Goal: Task Accomplishment & Management: Use online tool/utility

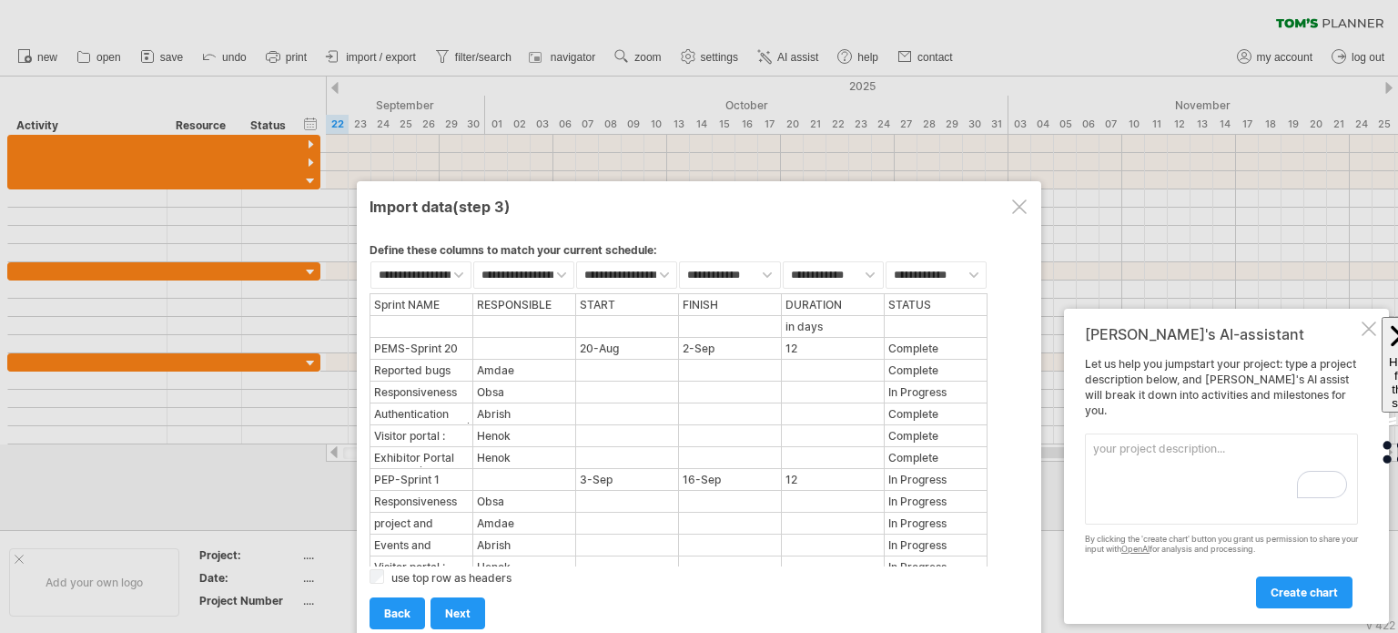
select select "********"
click at [1121, 465] on textarea "Exhibitor and visitor portals for an event mangement company" at bounding box center [1221, 478] width 273 height 91
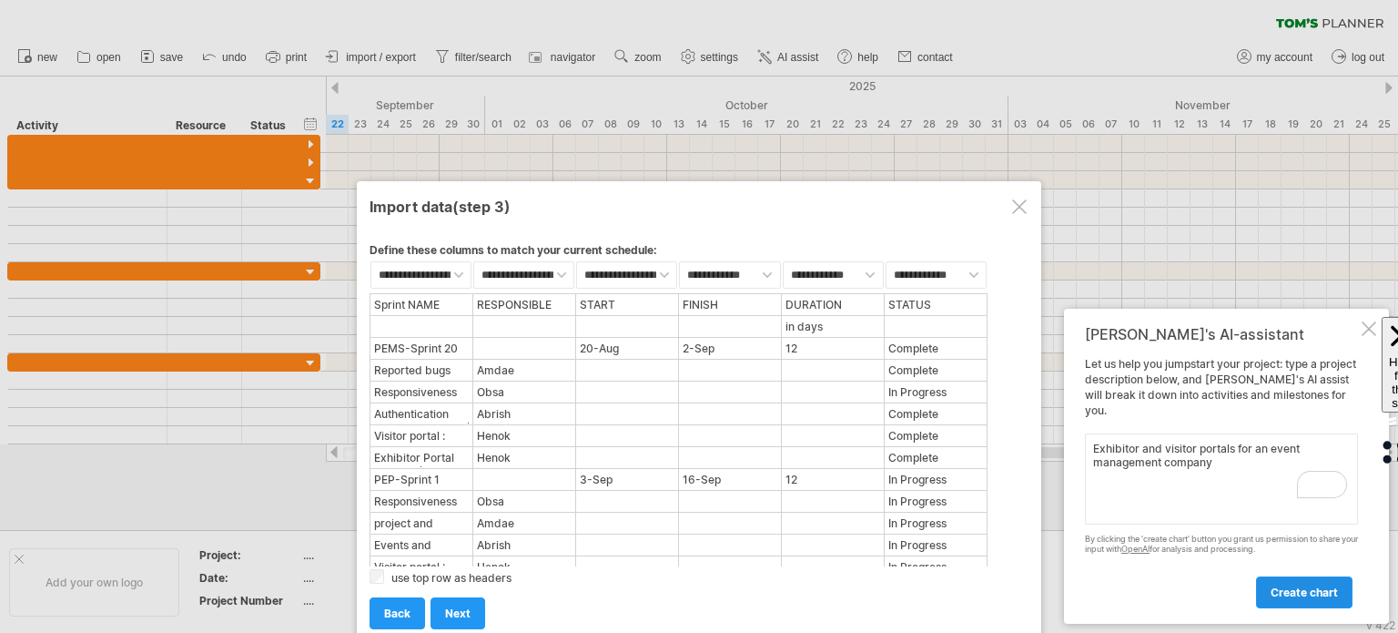
type textarea "Exhibitor and visitor portals for an event management company"
click at [1305, 592] on span "create chart" at bounding box center [1303, 592] width 67 height 14
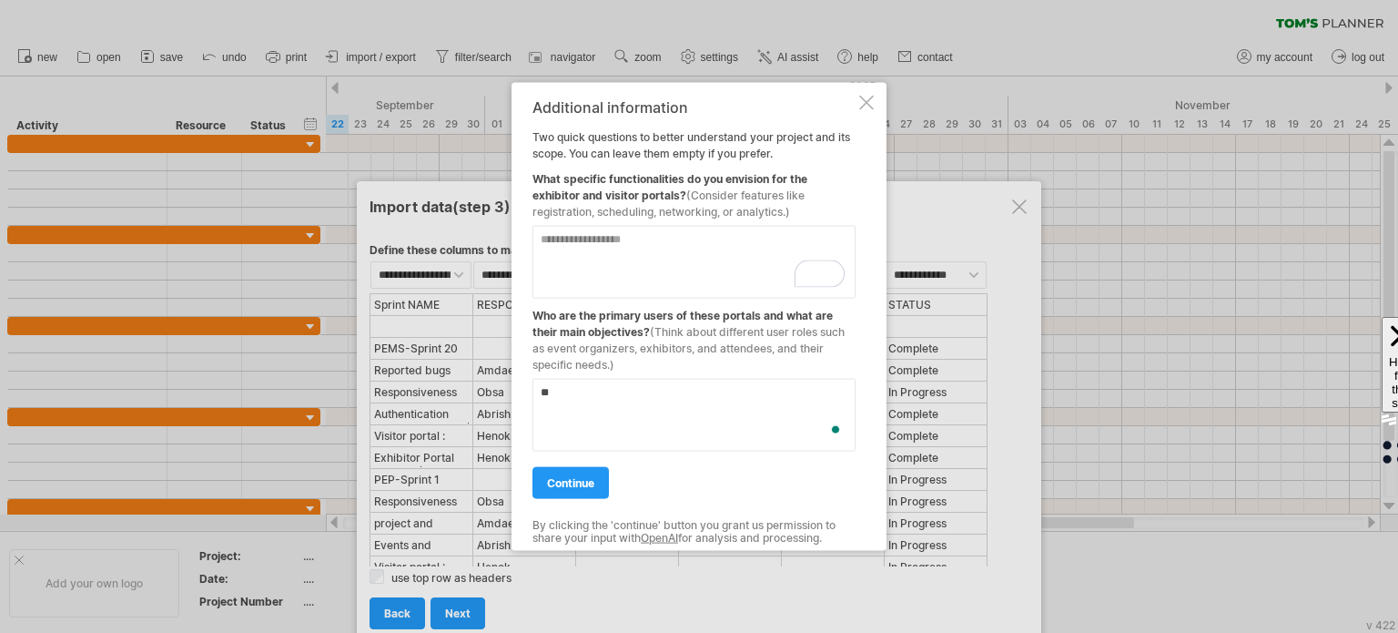
type textarea "*"
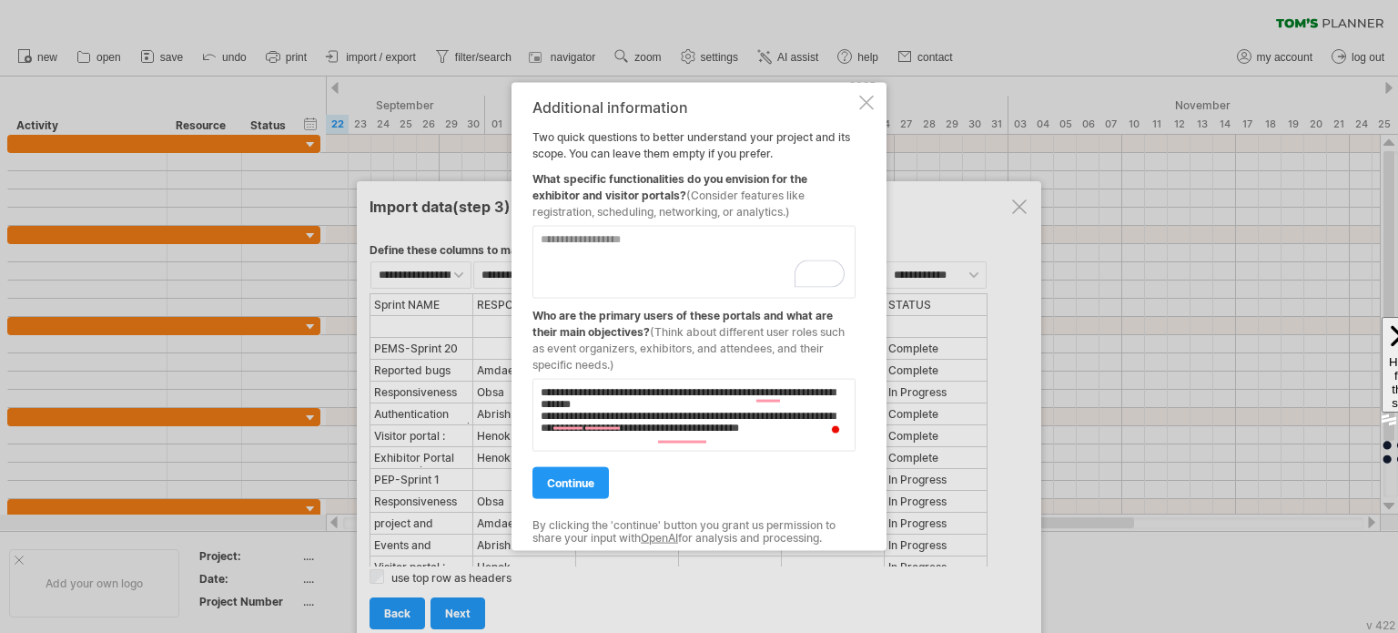
type textarea "**********"
click at [1189, 283] on div at bounding box center [699, 316] width 1398 height 633
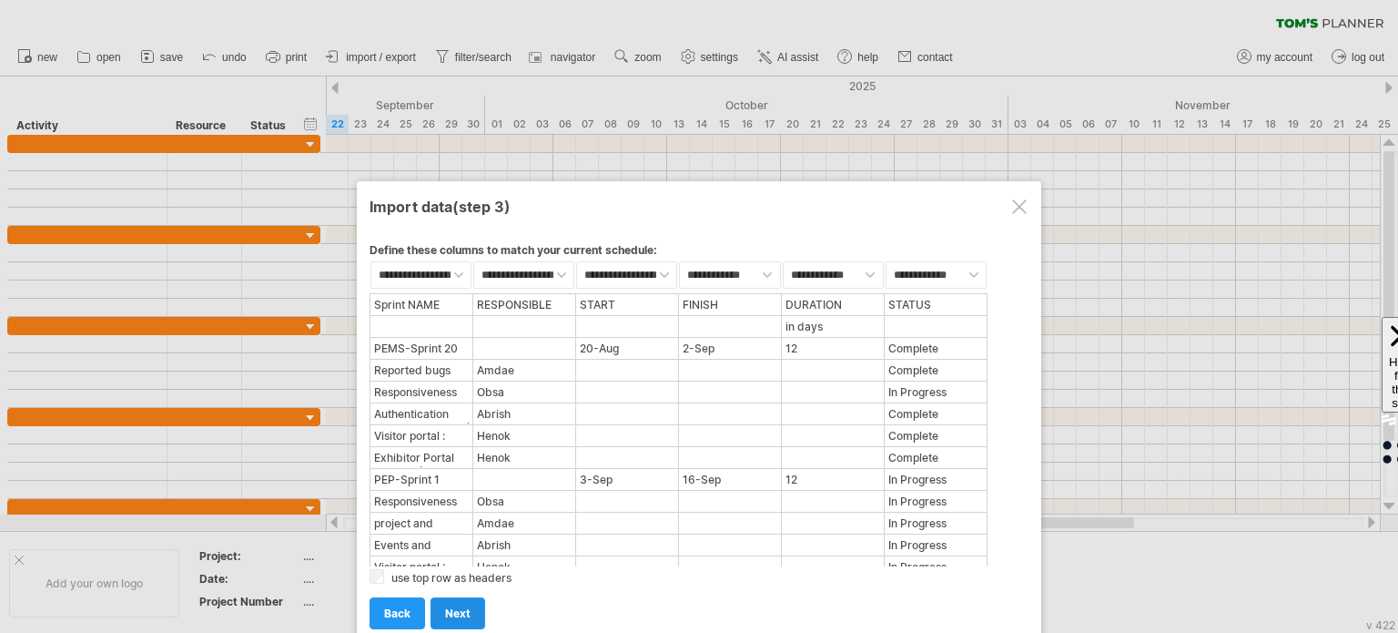
click at [458, 610] on span "next" at bounding box center [457, 613] width 25 height 14
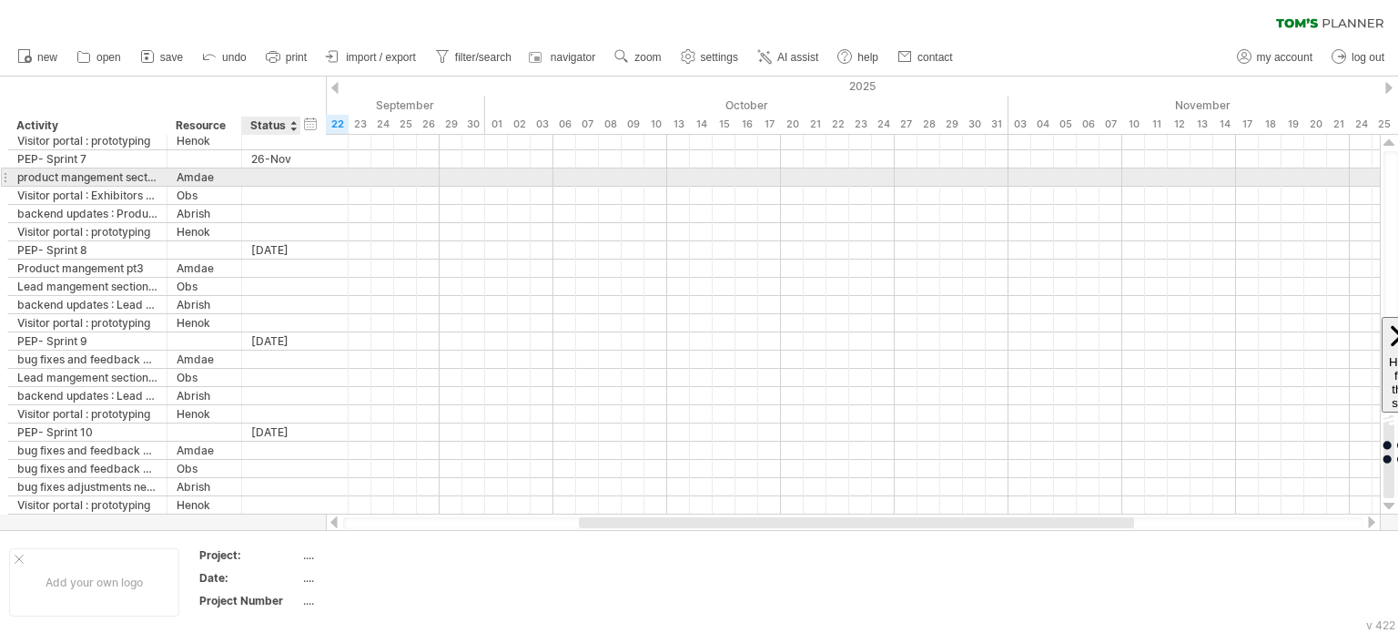
click at [295, 169] on div at bounding box center [298, 177] width 9 height 18
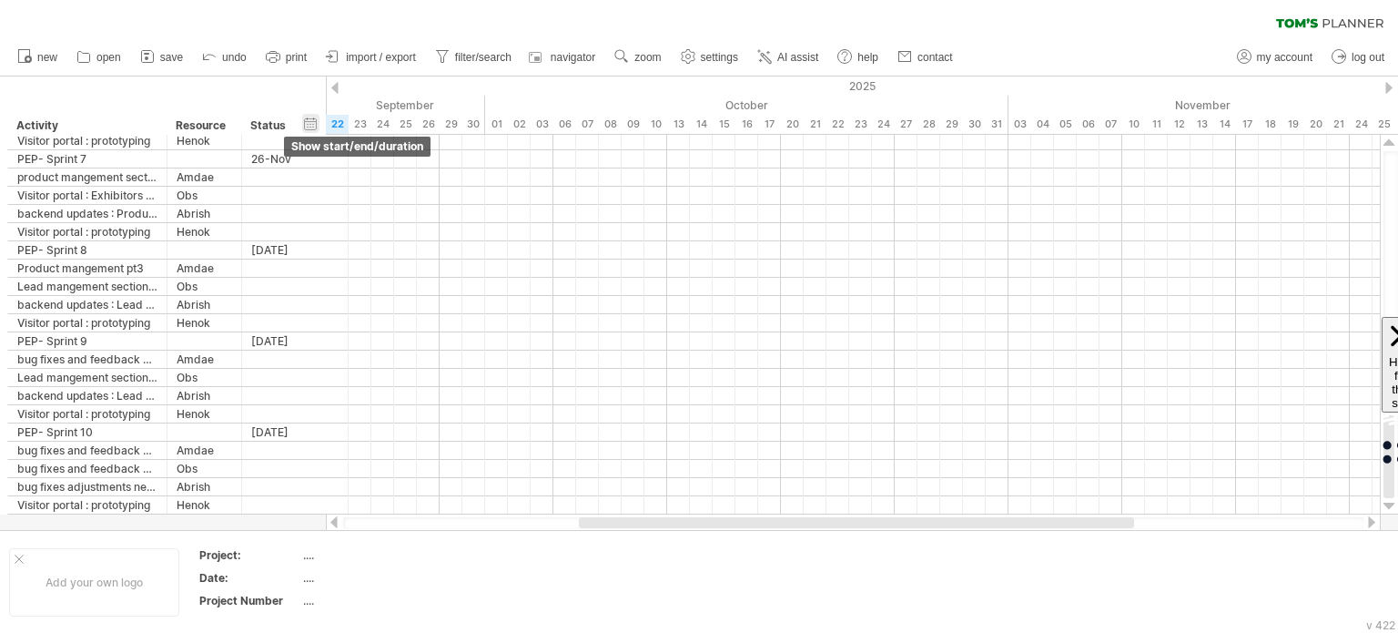
click at [307, 125] on div "hide start/end/duration show start/end/duration" at bounding box center [310, 123] width 17 height 19
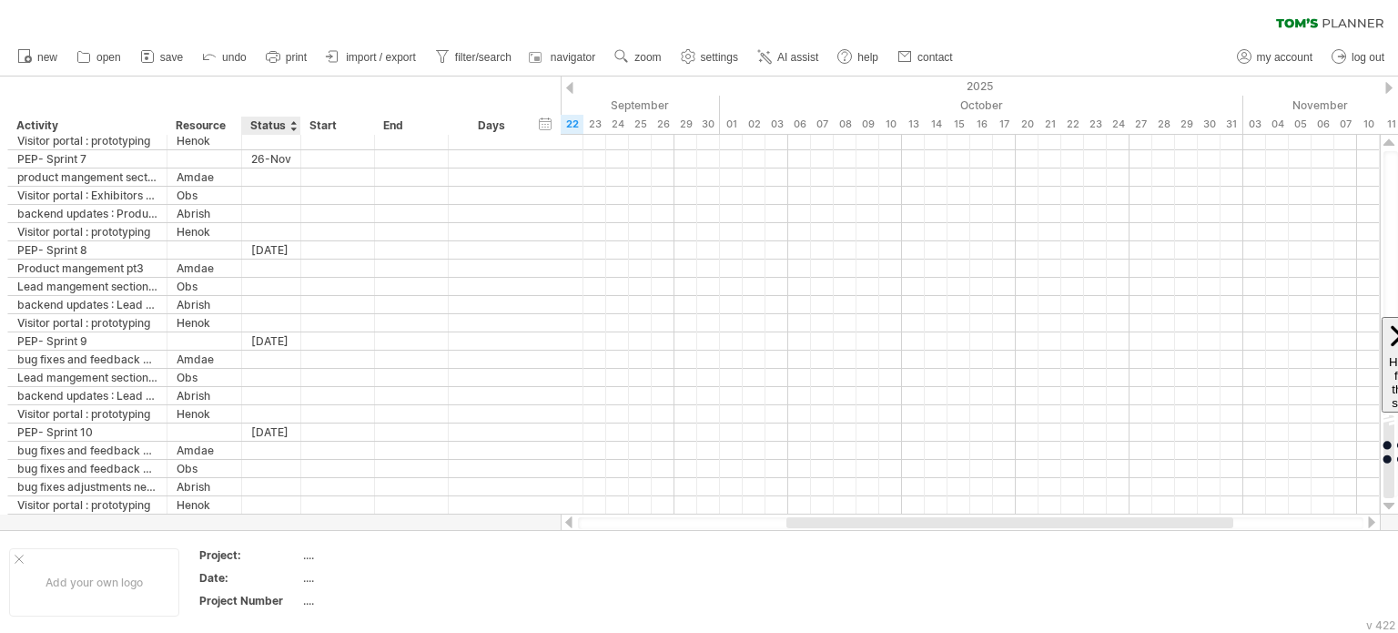
click at [276, 127] on div "Status" at bounding box center [270, 125] width 40 height 18
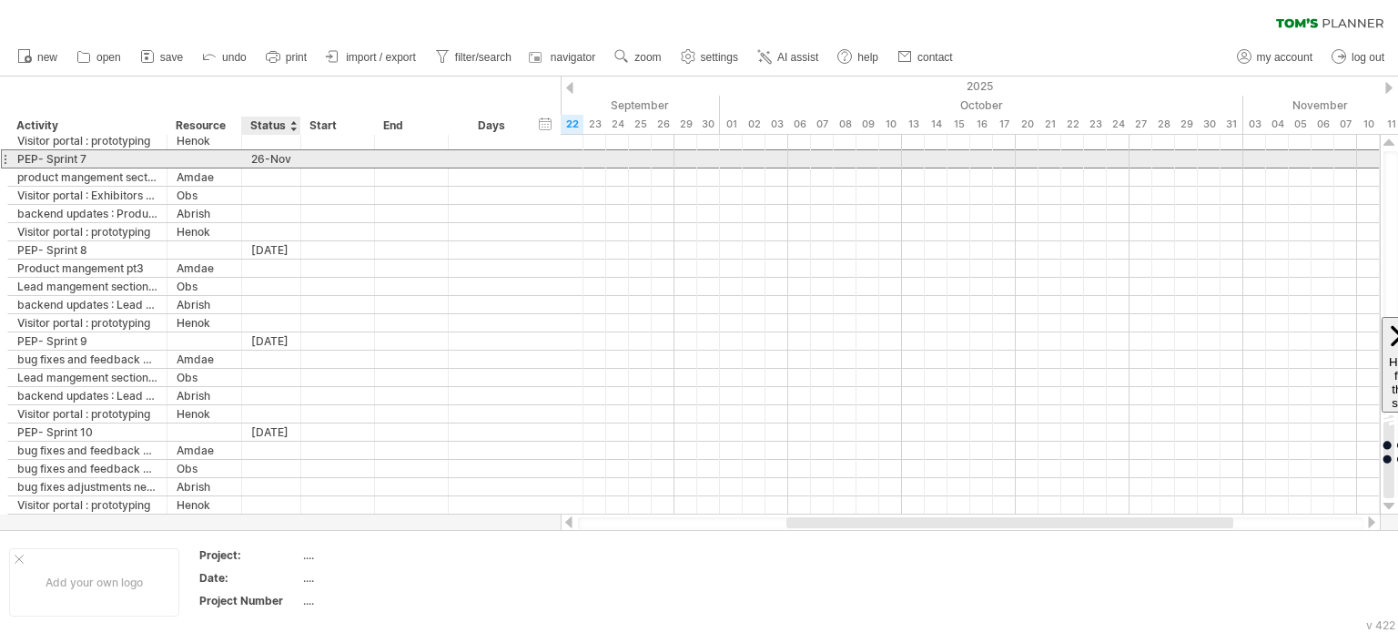
click at [279, 159] on div "26-Nov" at bounding box center [271, 158] width 40 height 17
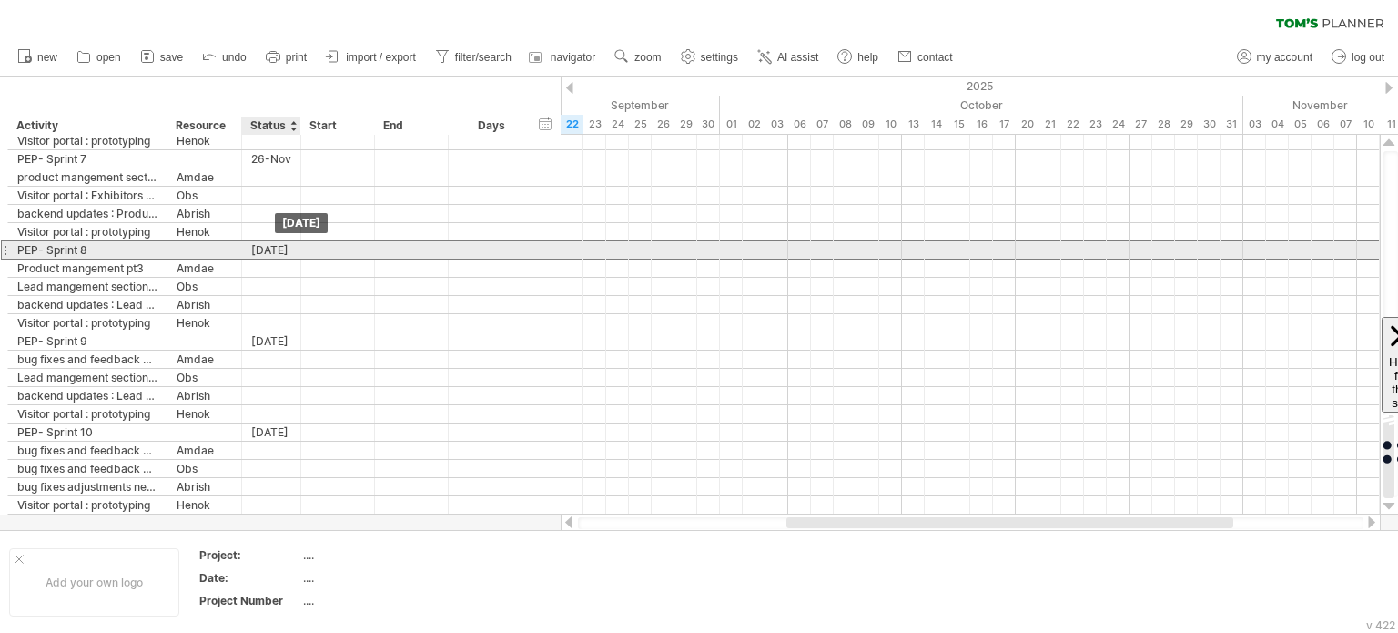
click at [272, 250] on div "[DATE]" at bounding box center [271, 249] width 40 height 17
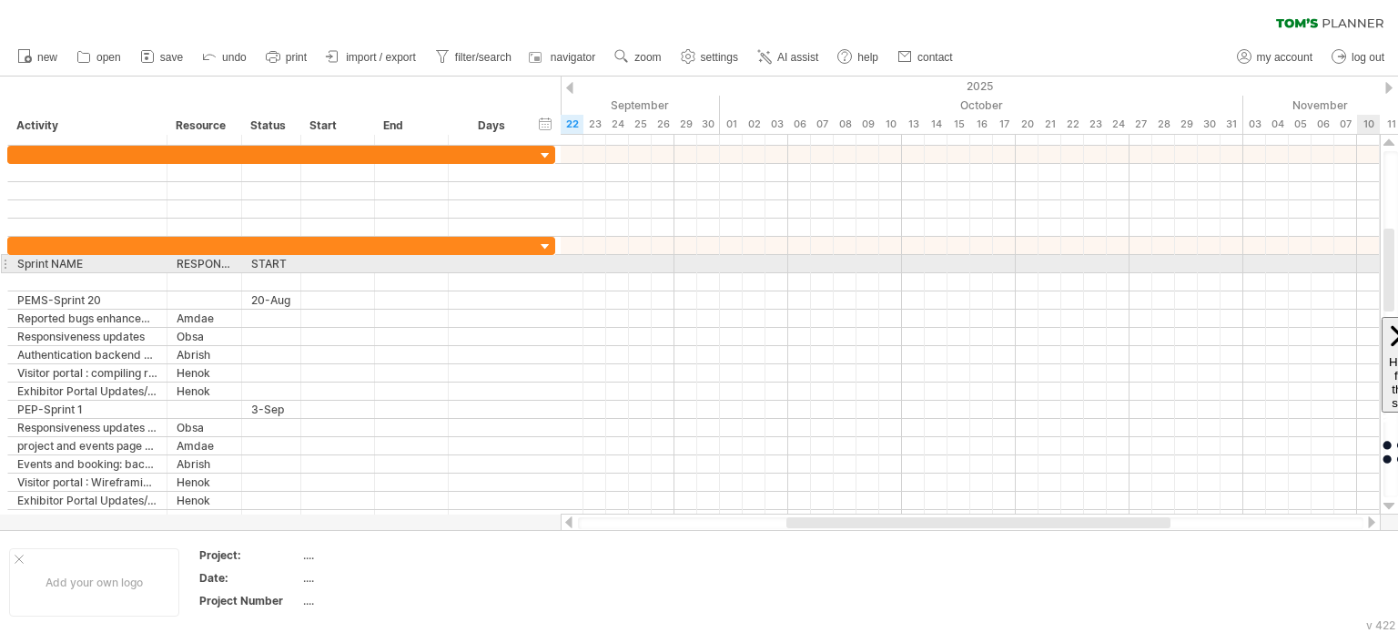
drag, startPoint x: 1385, startPoint y: 183, endPoint x: 1377, endPoint y: 260, distance: 77.8
click at [1377, 260] on div "Trying to reach [DOMAIN_NAME] Connected again... 0% clear filter new" at bounding box center [699, 316] width 1398 height 633
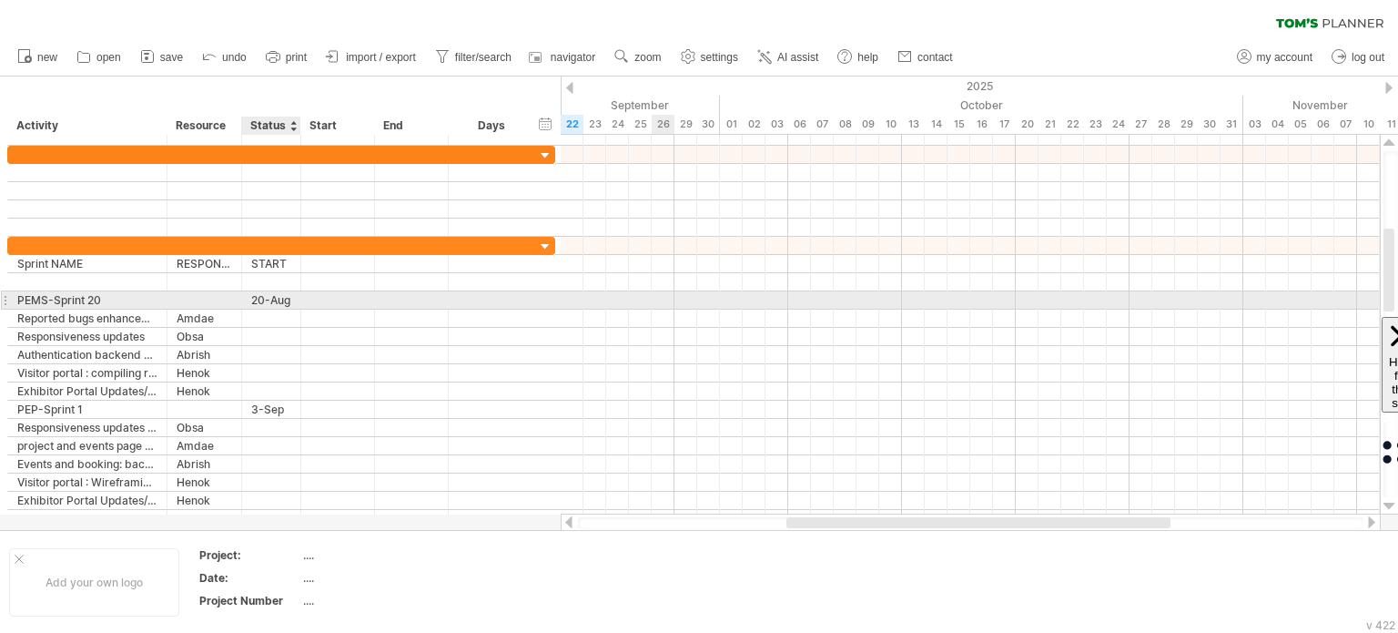
click at [262, 299] on div "20-Aug" at bounding box center [271, 299] width 40 height 17
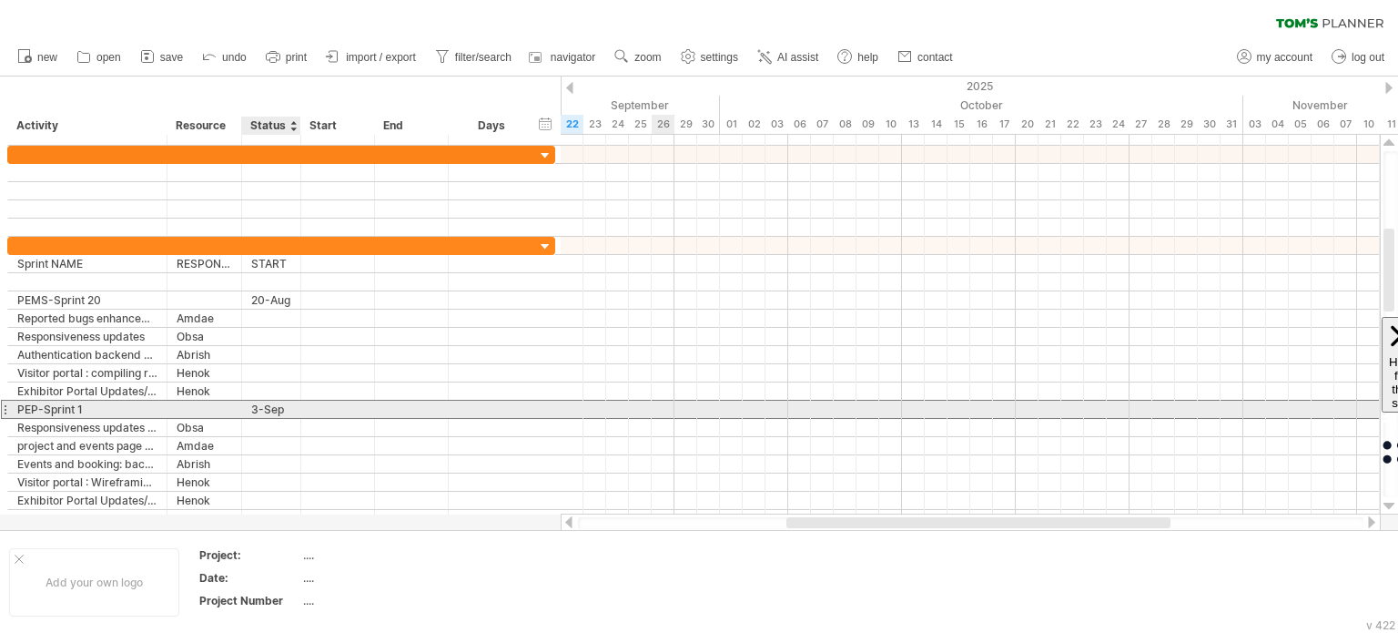
click at [268, 408] on div "3-Sep" at bounding box center [271, 408] width 40 height 17
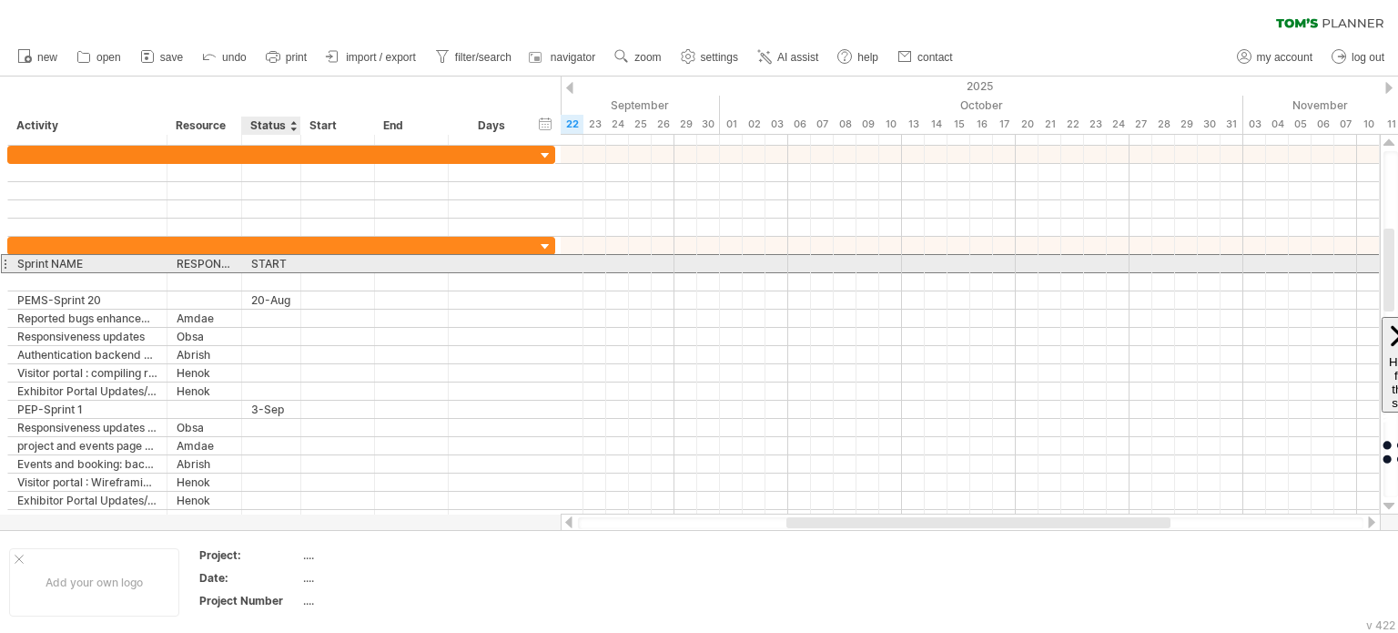
click at [262, 262] on div "START" at bounding box center [271, 263] width 40 height 17
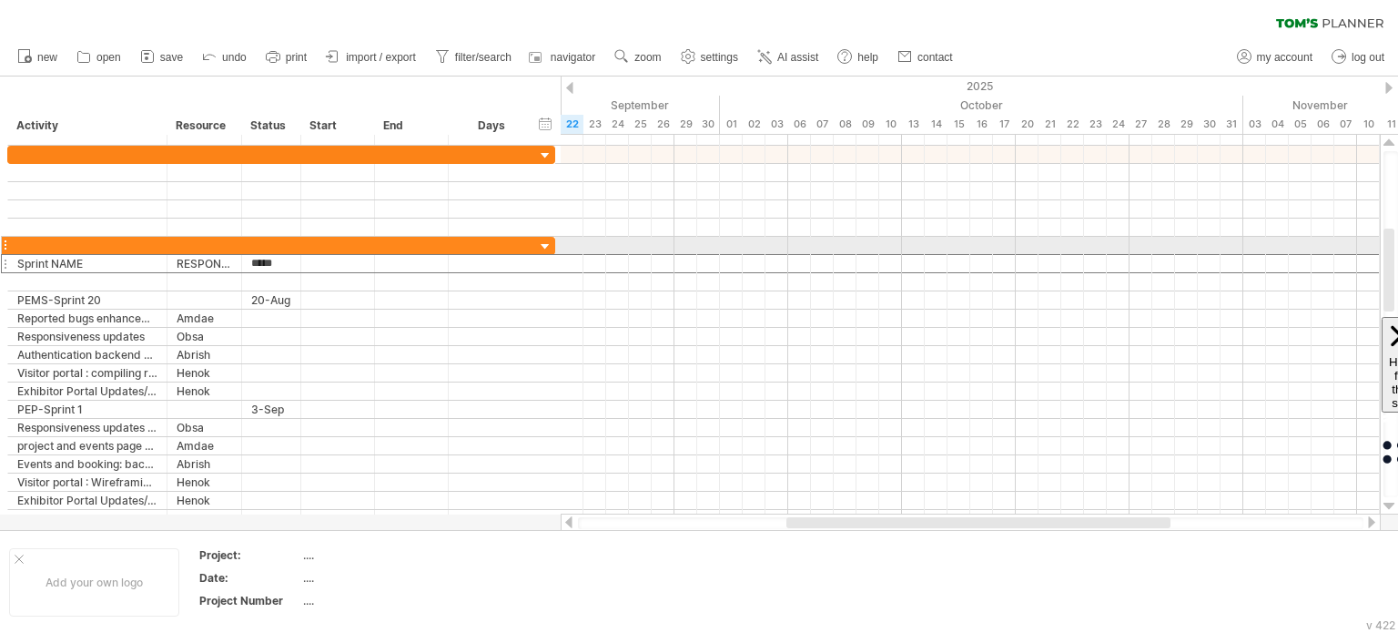
click at [5, 242] on div at bounding box center [4, 245] width 7 height 19
click at [4, 241] on div at bounding box center [4, 245] width 7 height 19
click at [4, 247] on div at bounding box center [4, 245] width 7 height 19
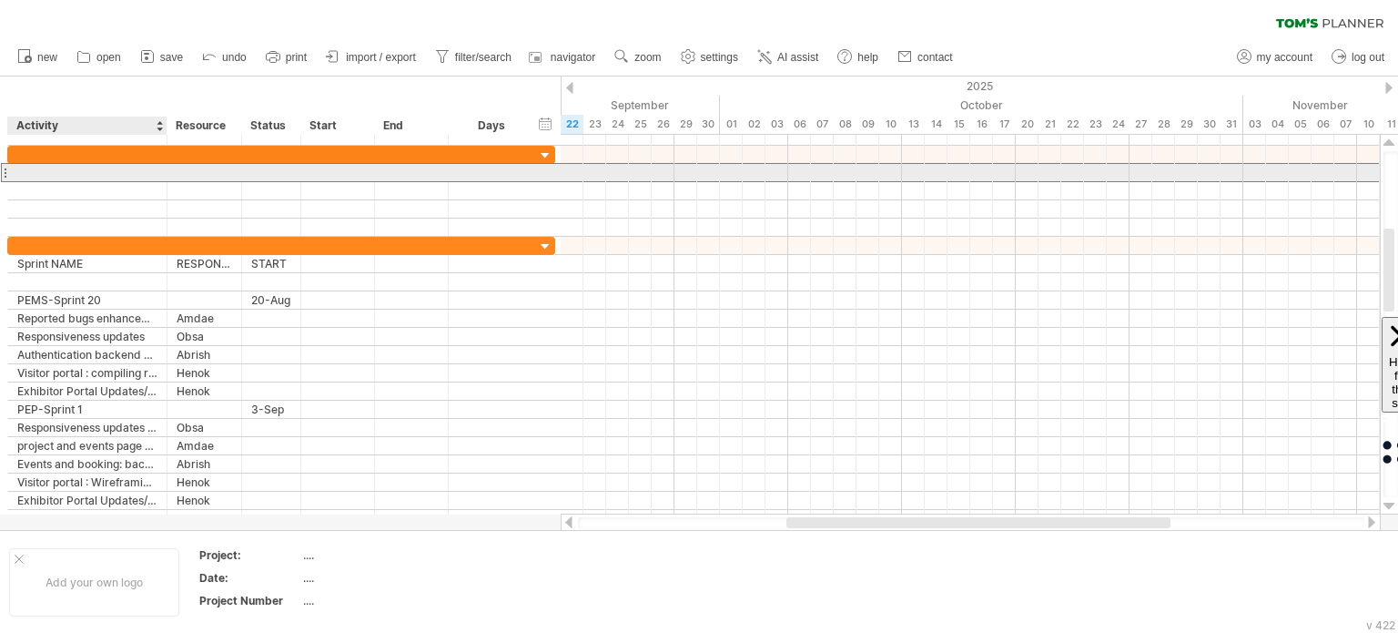
click at [114, 171] on div at bounding box center [87, 172] width 140 height 17
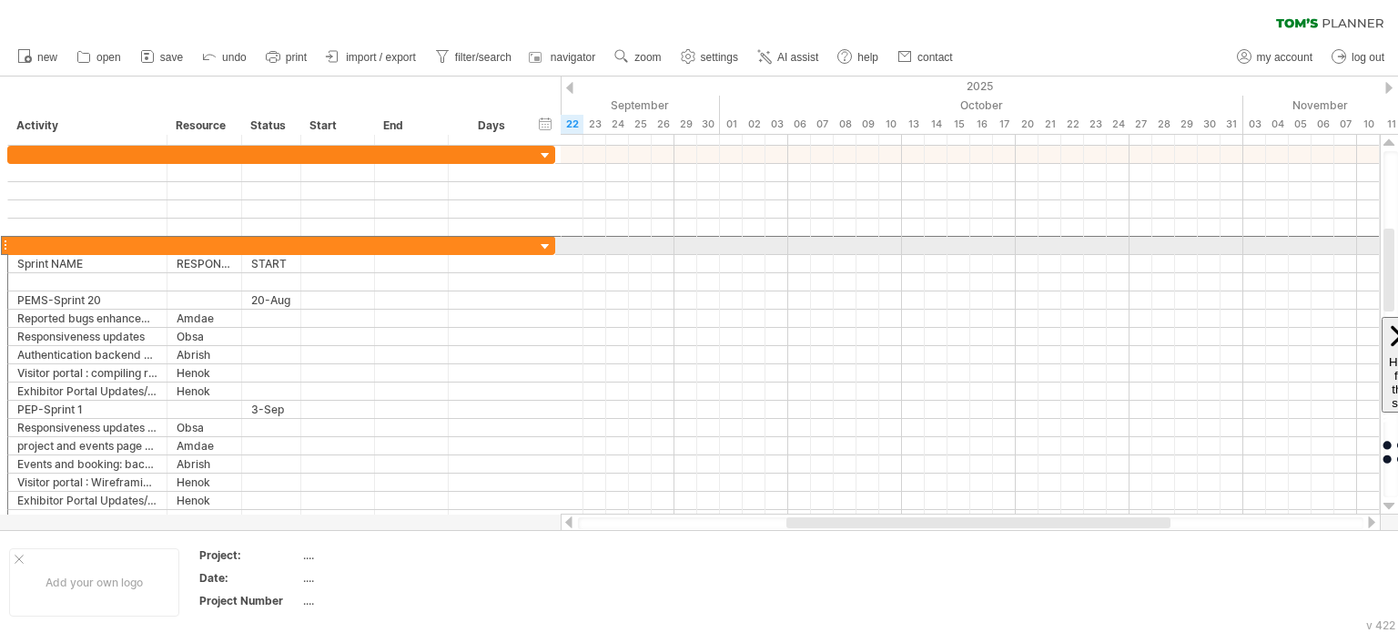
click at [4, 242] on div at bounding box center [4, 245] width 7 height 19
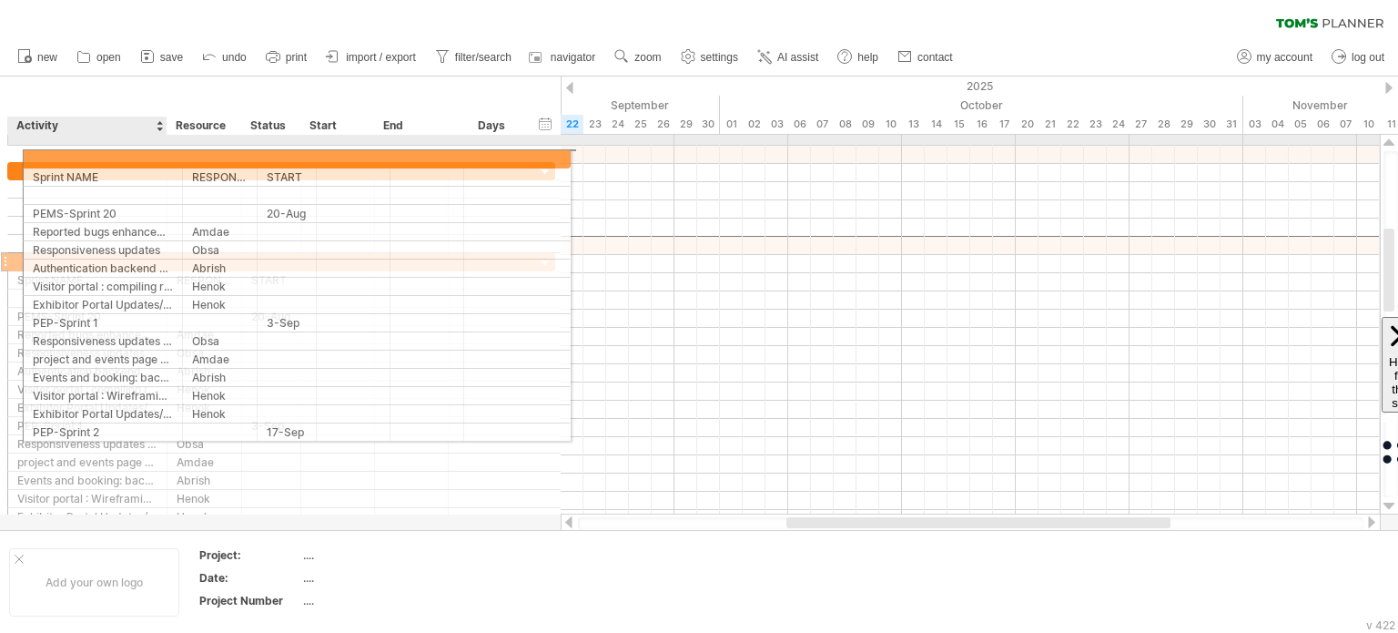
drag, startPoint x: 2, startPoint y: 242, endPoint x: 24, endPoint y: 156, distance: 89.2
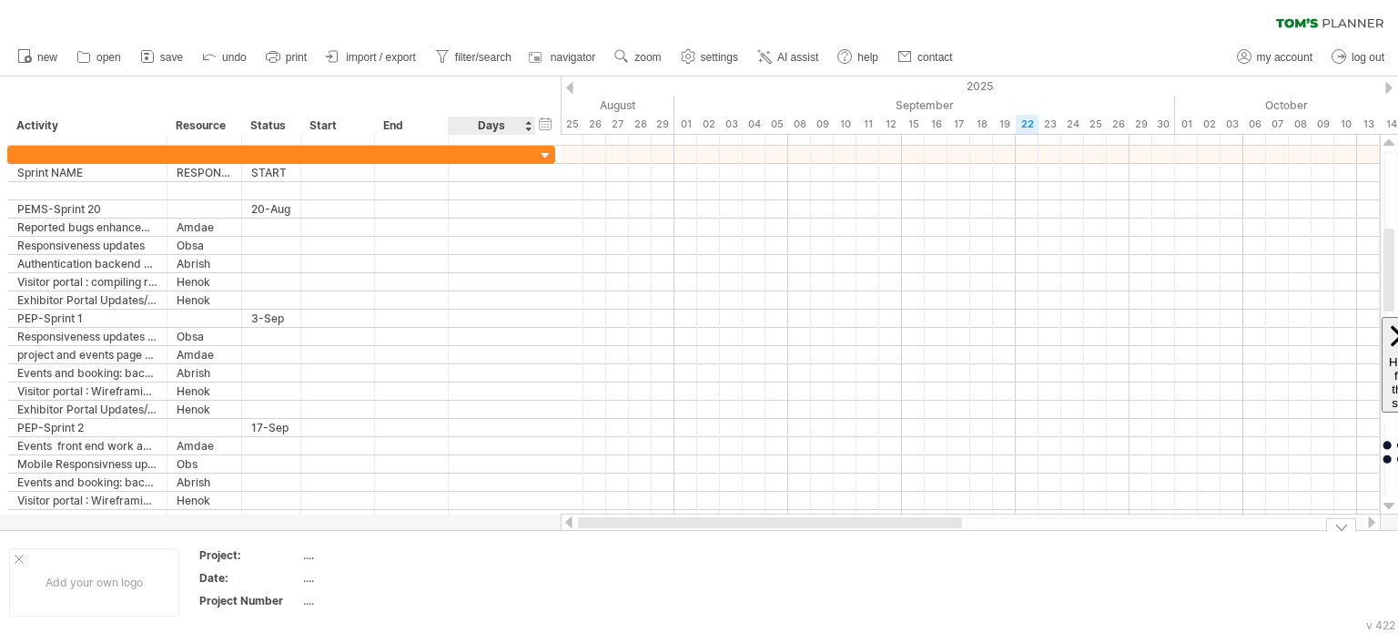
drag, startPoint x: 830, startPoint y: 521, endPoint x: 452, endPoint y: 585, distance: 383.0
click at [452, 585] on div "Trying to reach [DOMAIN_NAME] Connected again... 0% clear filter new" at bounding box center [699, 316] width 1398 height 633
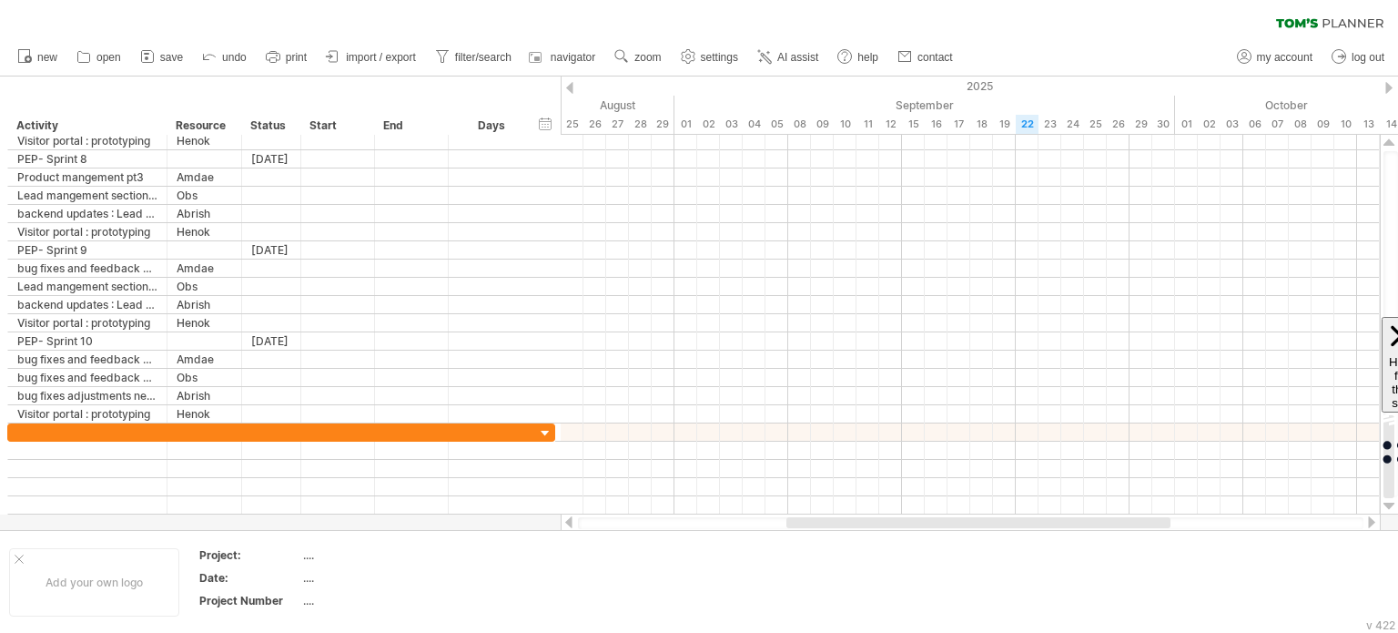
click at [1392, 86] on div "2025" at bounding box center [1141, 85] width 3072 height 19
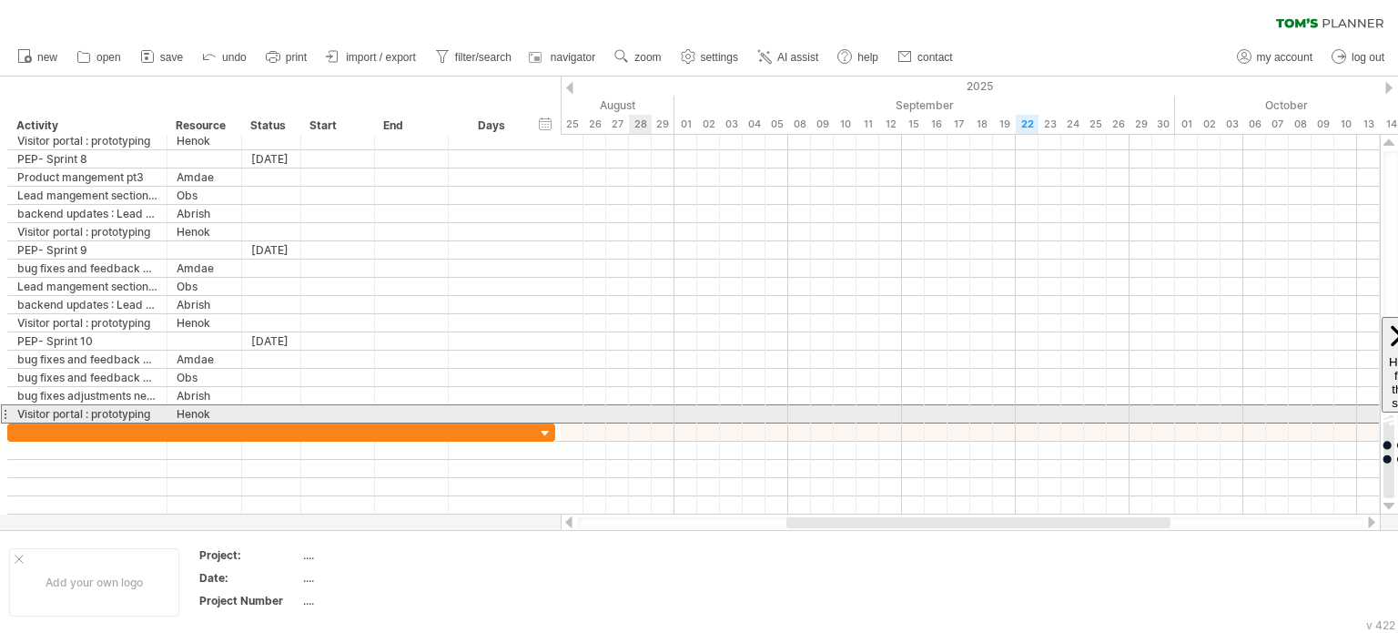
click at [5, 412] on div at bounding box center [4, 413] width 7 height 19
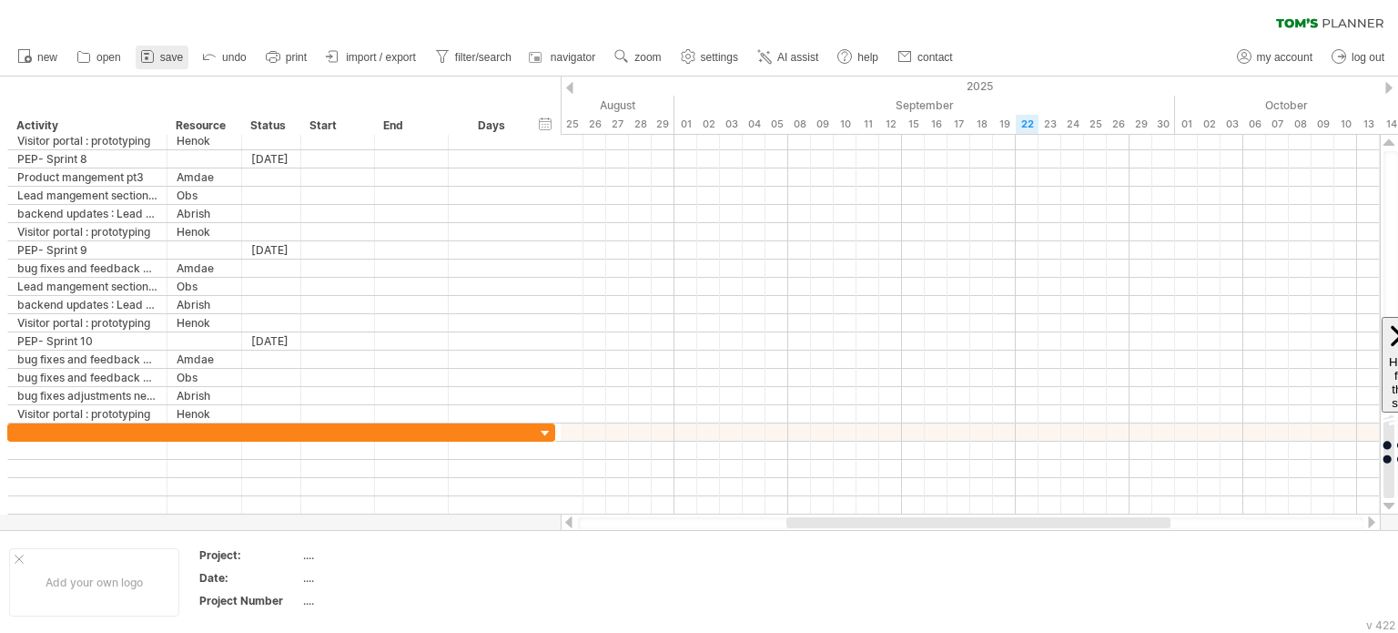
click at [164, 59] on span "save" at bounding box center [171, 57] width 23 height 13
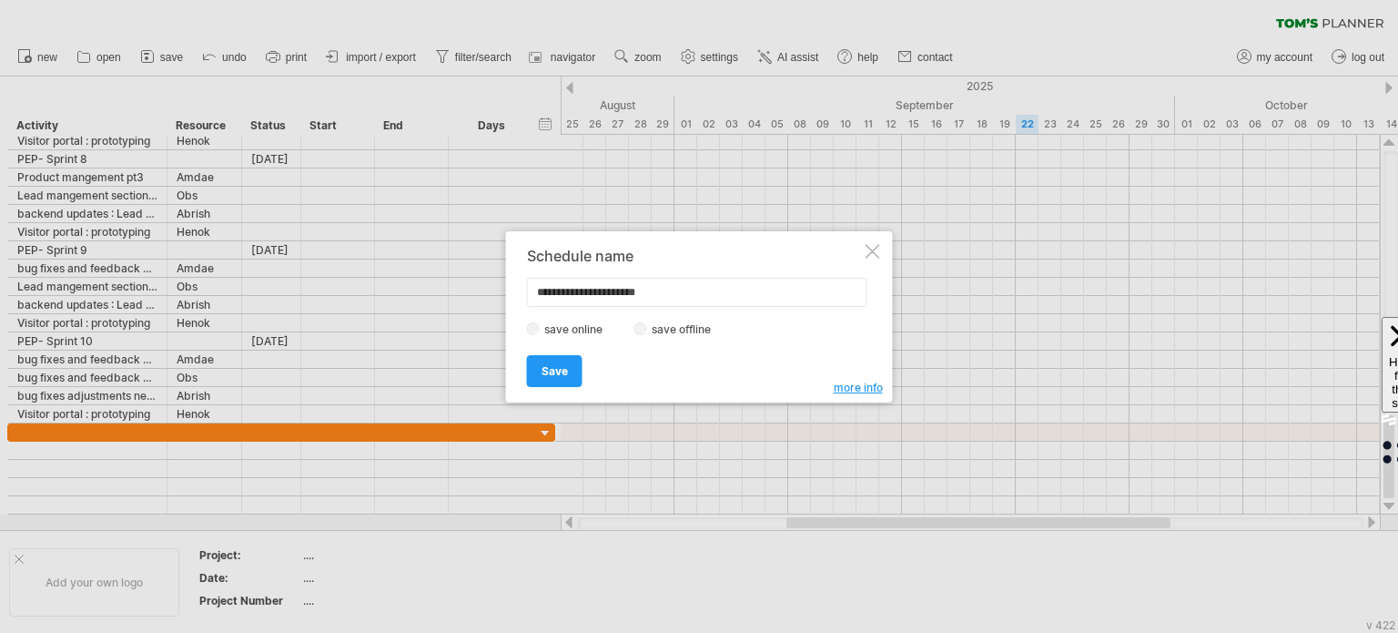
click at [592, 298] on input "**********" at bounding box center [697, 292] width 340 height 29
type input "**********"
click at [552, 378] on link "Save" at bounding box center [555, 371] width 56 height 32
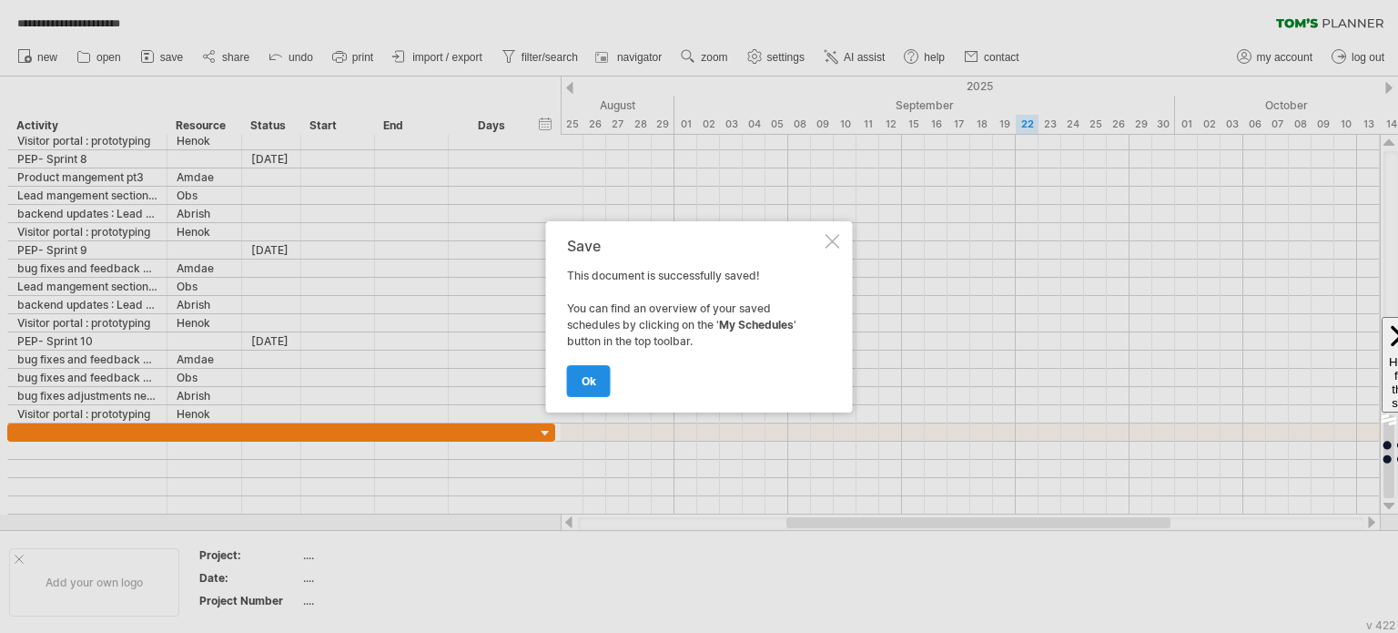
click at [591, 380] on span "ok" at bounding box center [589, 381] width 15 height 14
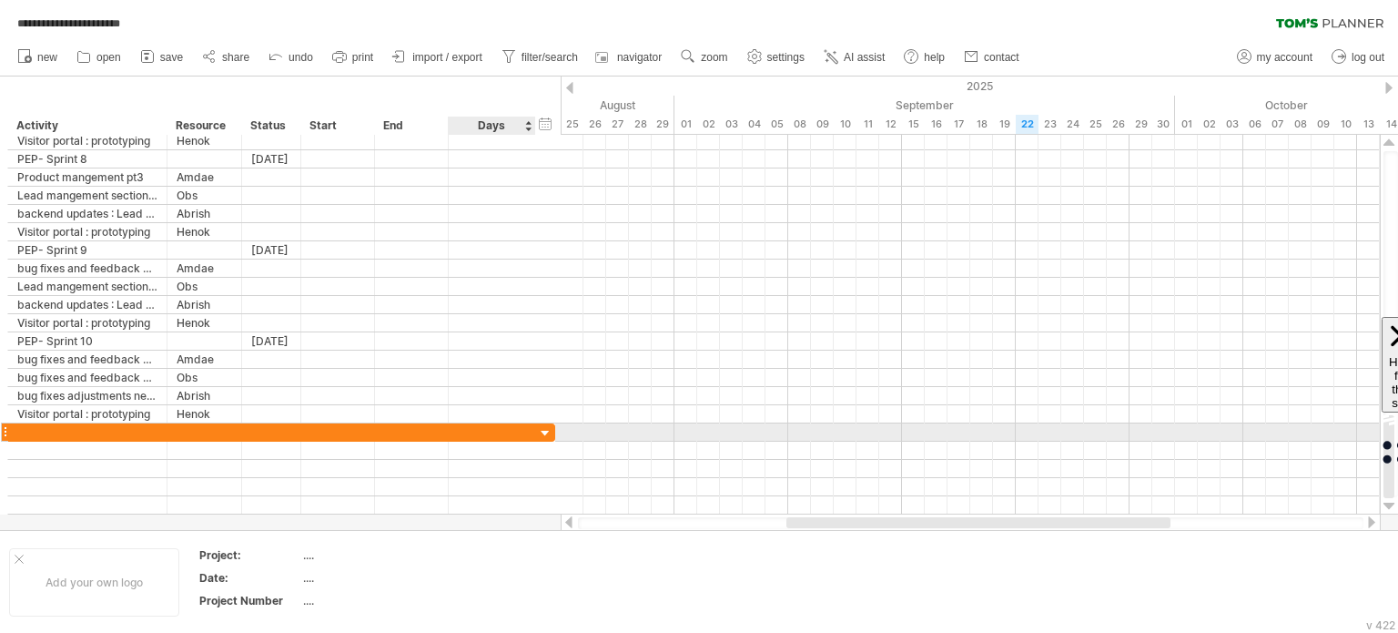
click at [538, 436] on div at bounding box center [545, 433] width 17 height 17
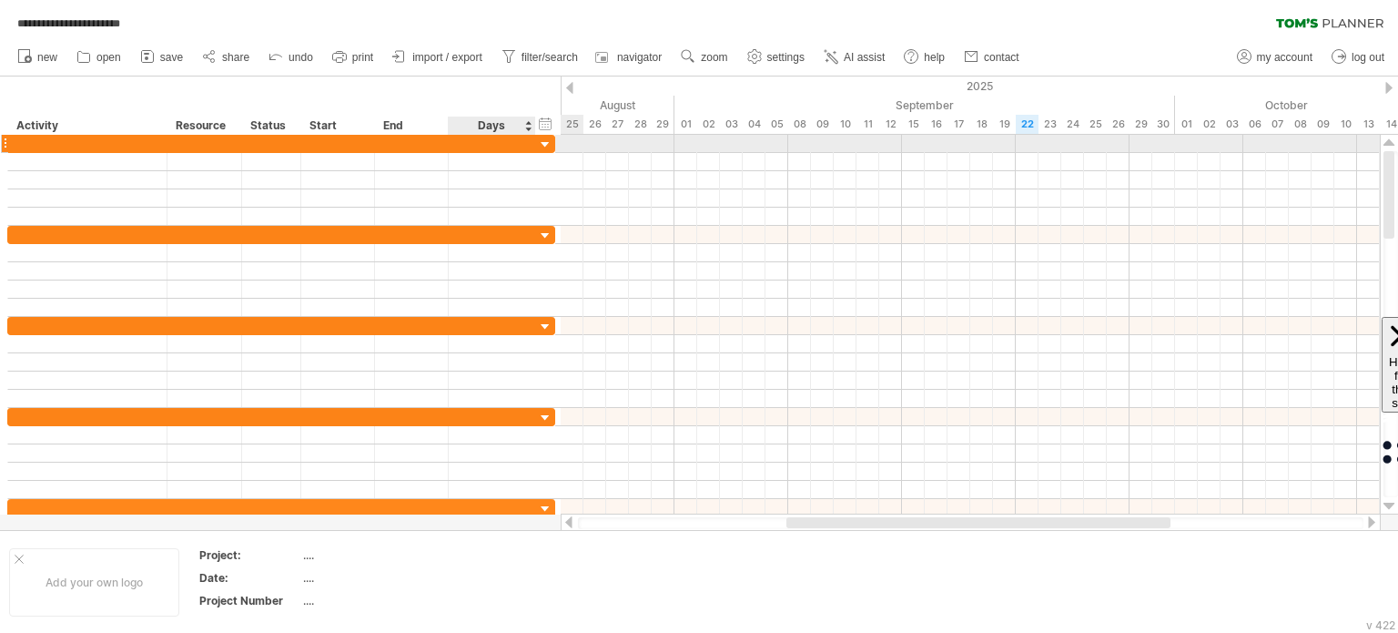
click at [537, 145] on div at bounding box center [545, 145] width 17 height 17
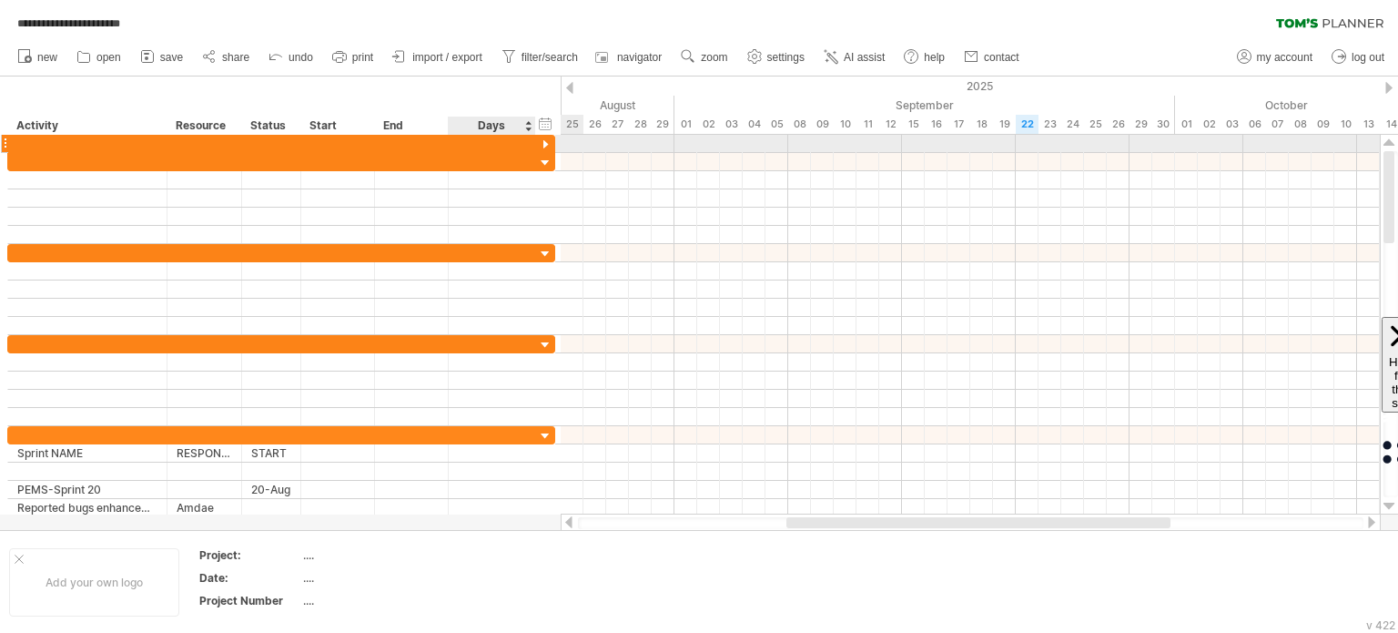
click at [537, 146] on div at bounding box center [545, 145] width 17 height 17
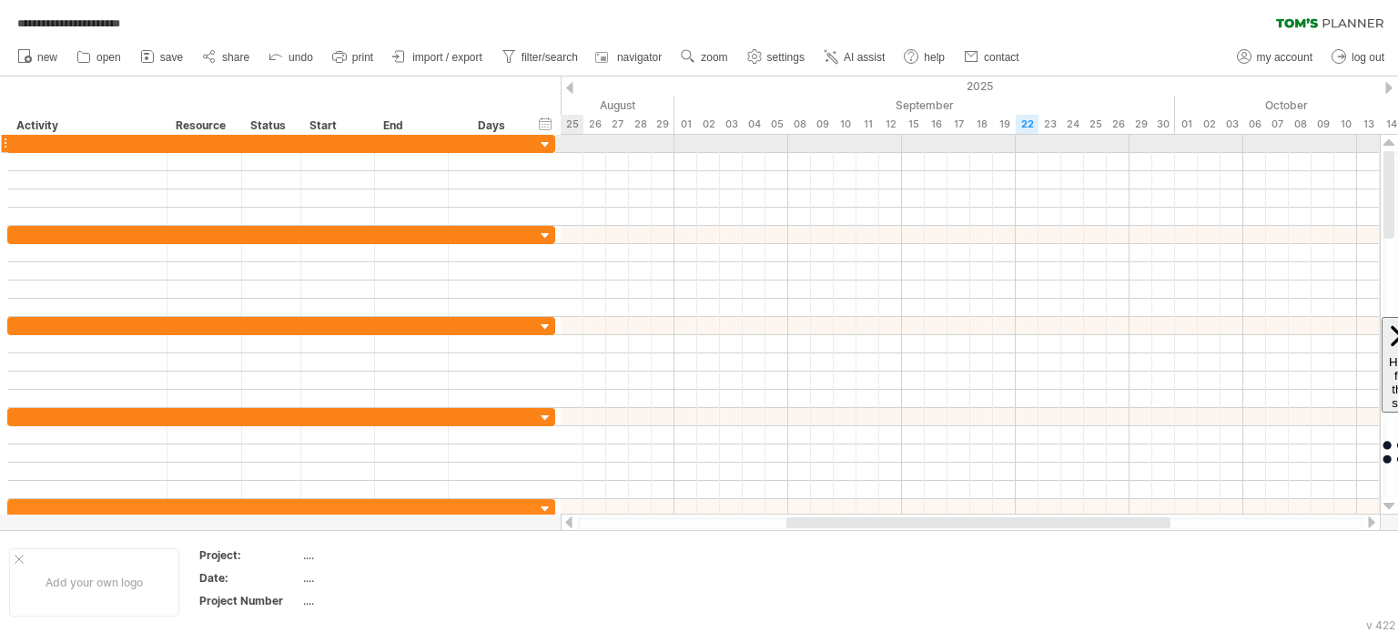
click at [2, 141] on div at bounding box center [4, 143] width 7 height 19
click at [5, 140] on div at bounding box center [4, 143] width 7 height 19
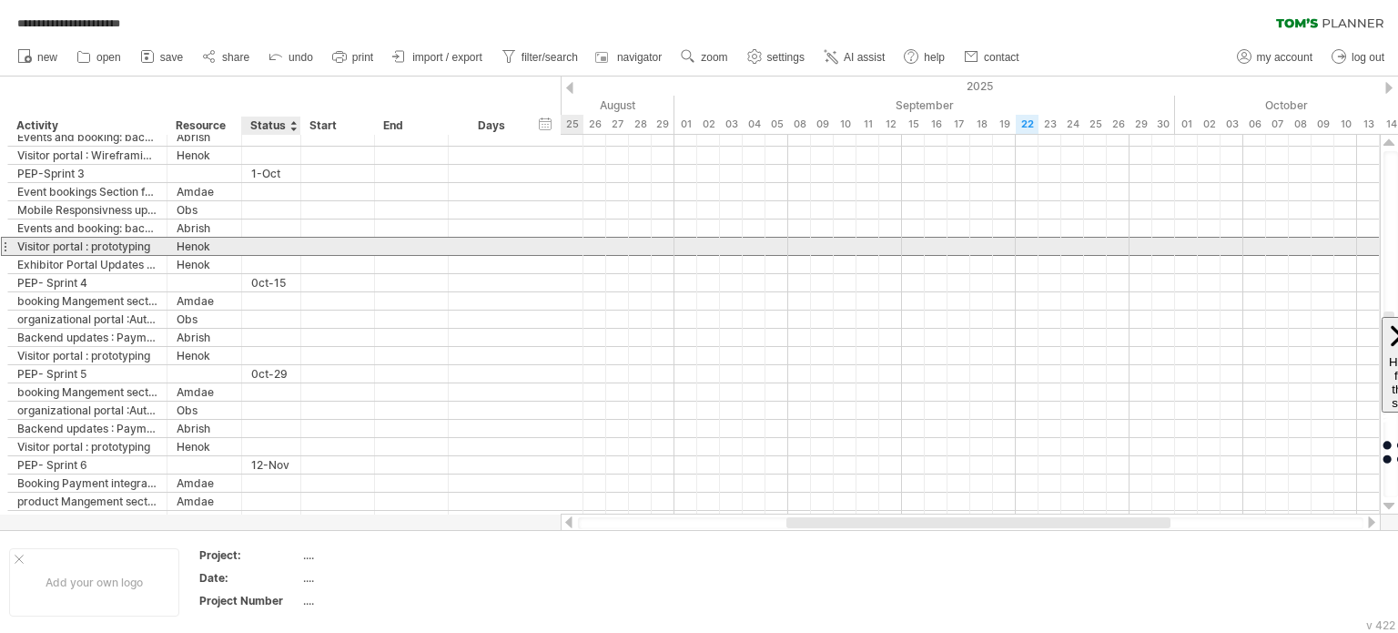
click at [268, 249] on div at bounding box center [271, 246] width 40 height 17
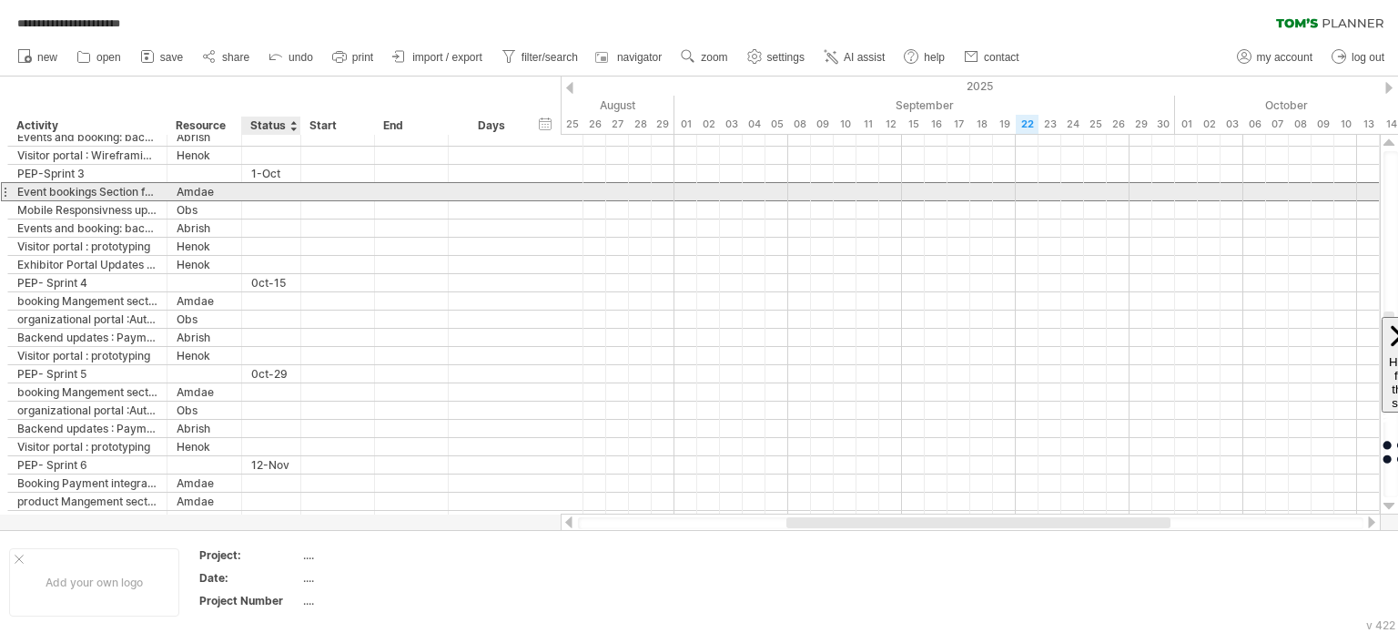
click at [255, 193] on div at bounding box center [271, 191] width 40 height 17
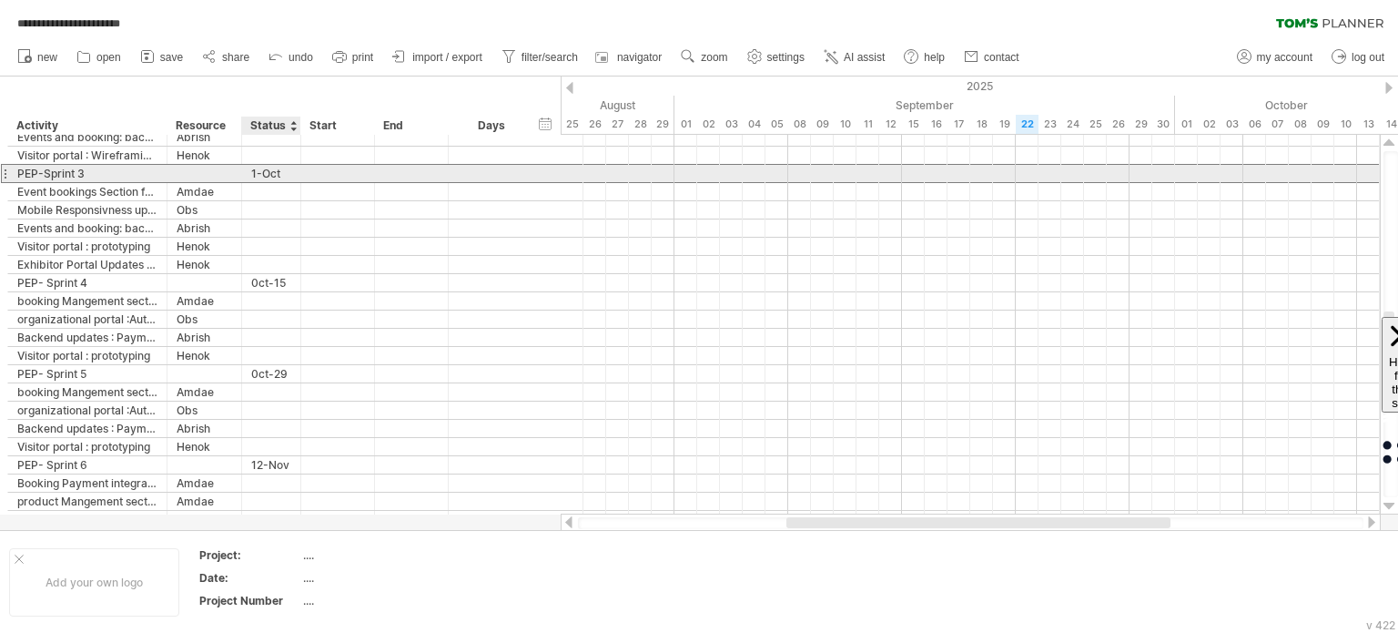
click at [273, 168] on div "1-Oct" at bounding box center [271, 173] width 40 height 17
click at [343, 177] on div at bounding box center [338, 173] width 74 height 17
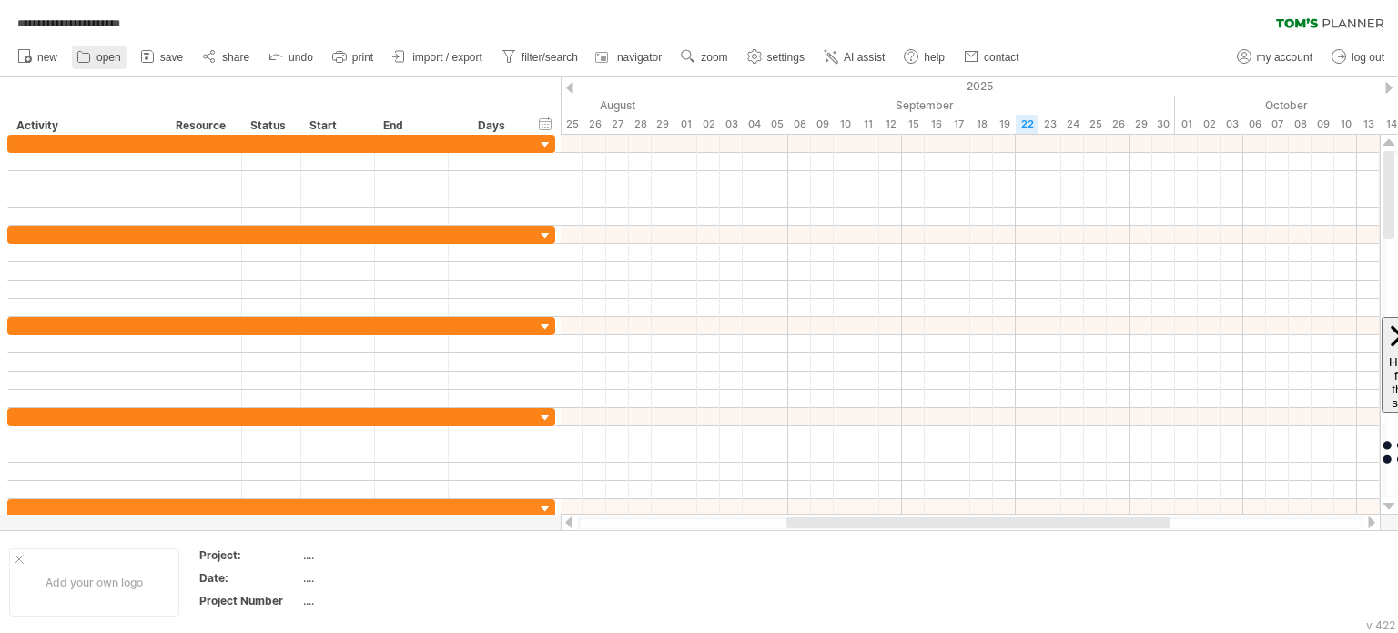
click at [117, 60] on span "open" at bounding box center [108, 57] width 25 height 13
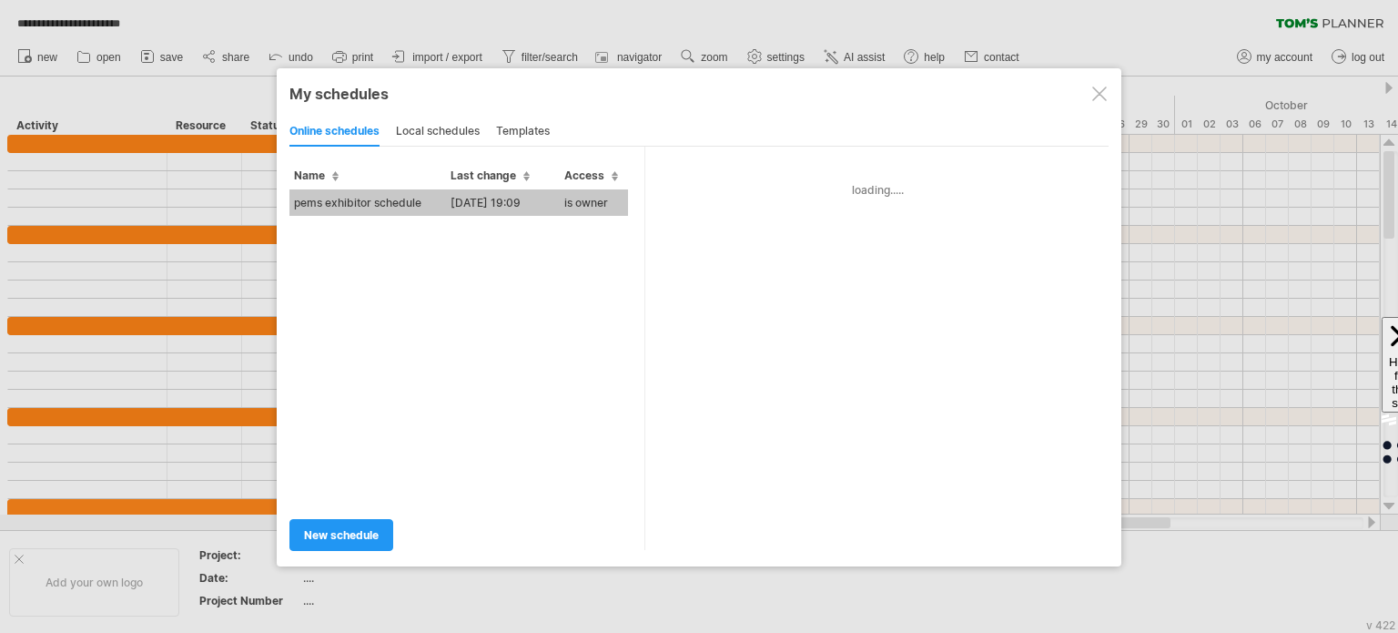
type input "**********"
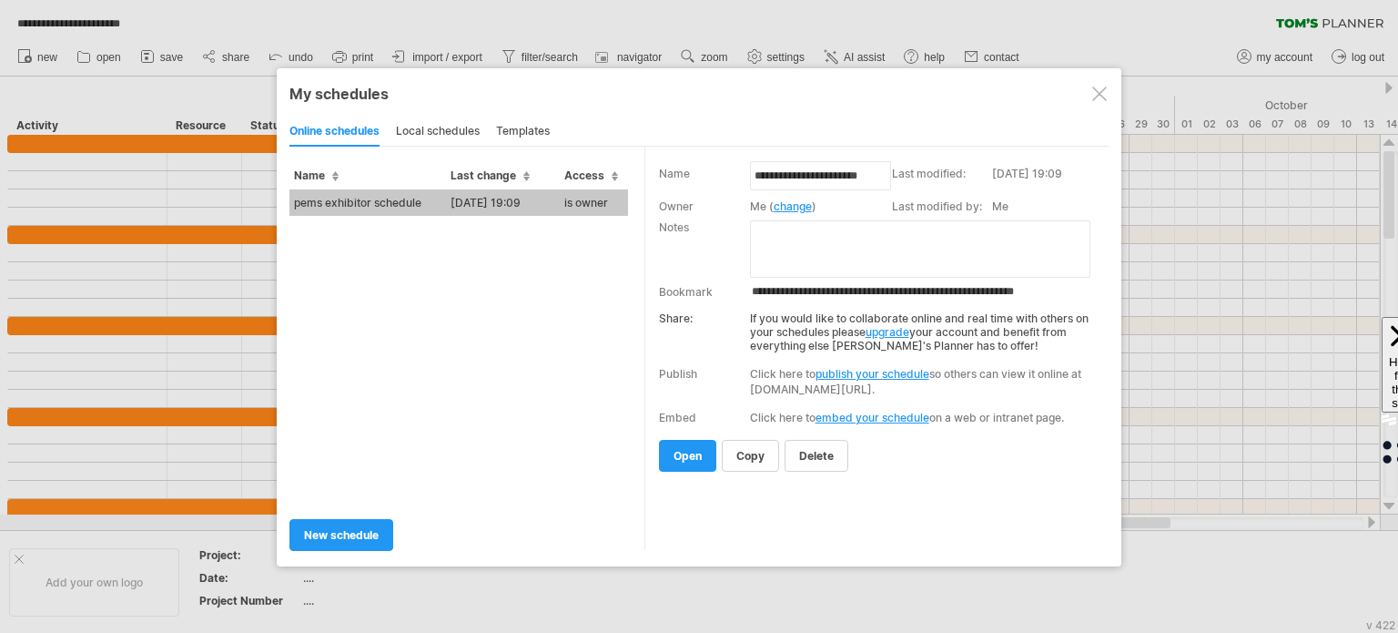
click at [1104, 91] on div at bounding box center [1099, 93] width 15 height 15
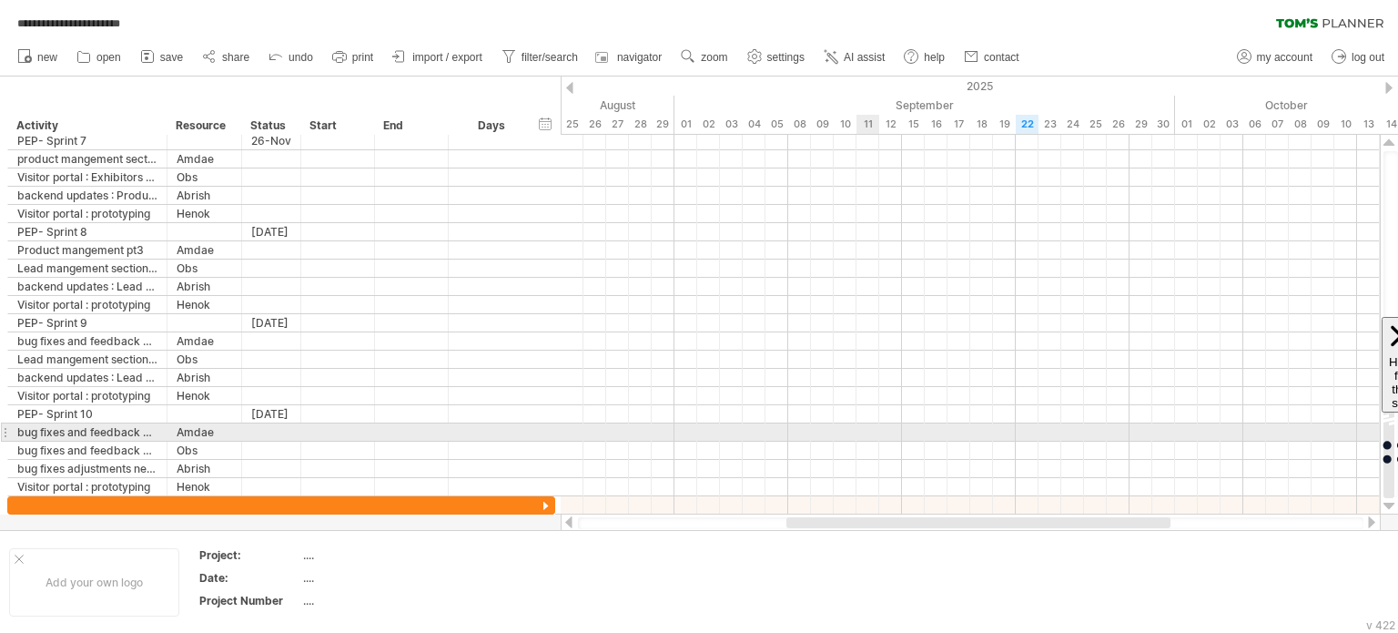
click at [877, 425] on div at bounding box center [970, 432] width 819 height 18
click at [658, 430] on div at bounding box center [970, 432] width 819 height 18
click at [659, 430] on div at bounding box center [970, 432] width 819 height 18
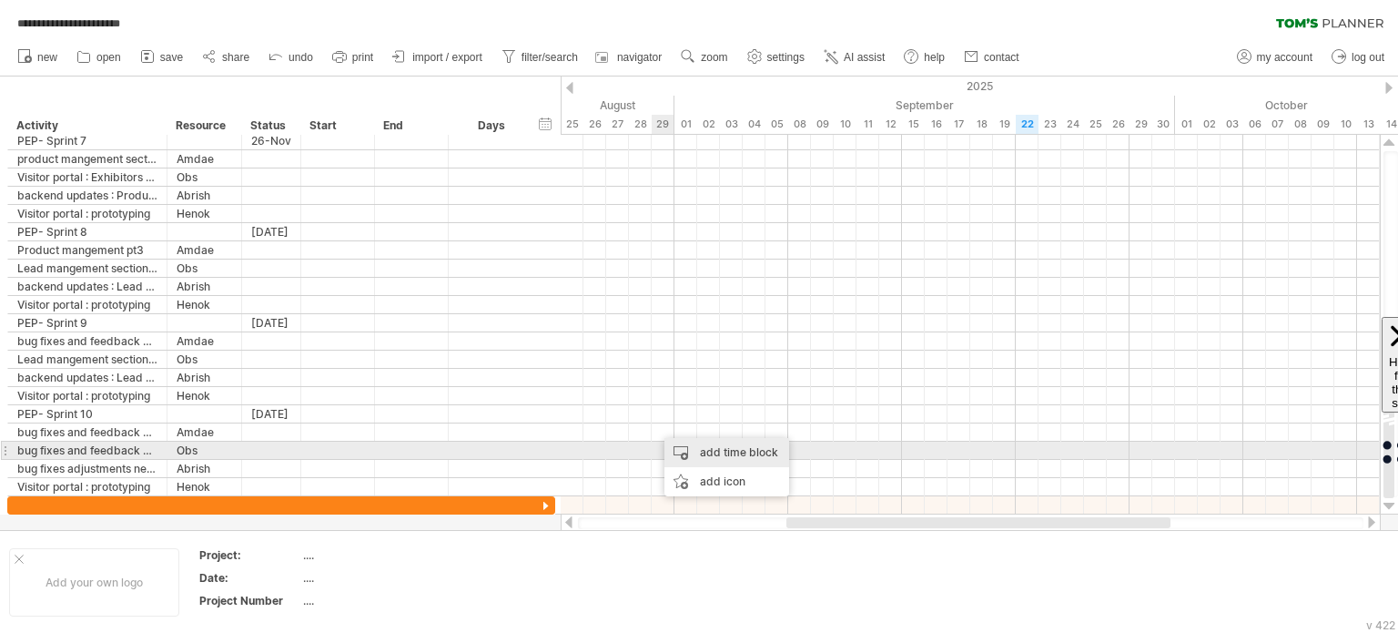
click at [736, 451] on div "add time block" at bounding box center [726, 452] width 125 height 29
